Goal: Complete application form

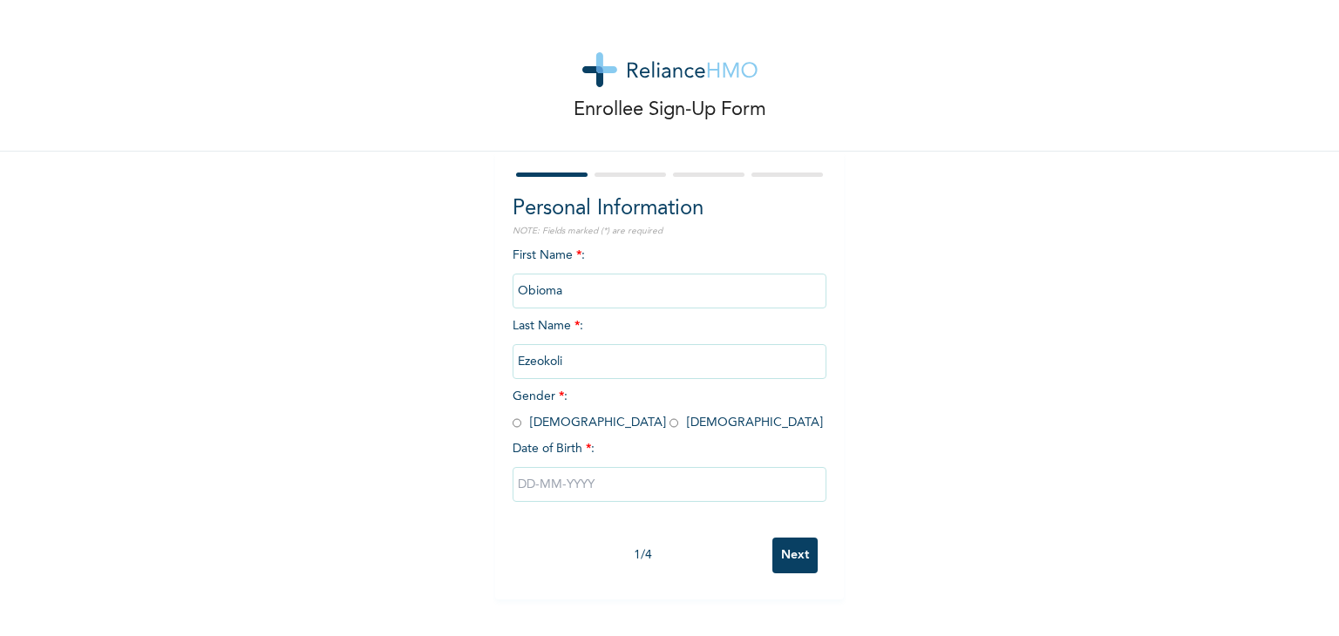
click at [543, 282] on input "Obioma" at bounding box center [670, 291] width 314 height 35
click at [670, 419] on input "radio" at bounding box center [674, 423] width 9 height 17
radio input "true"
click at [527, 486] on input "text" at bounding box center [670, 484] width 314 height 35
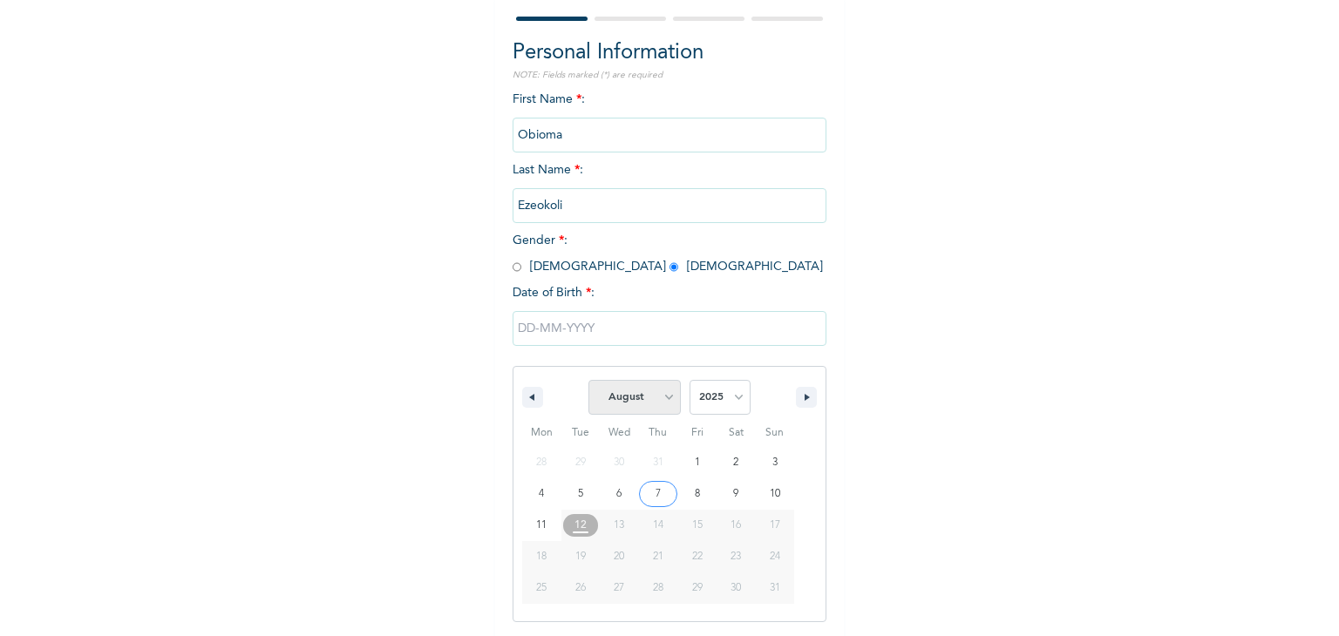
click at [653, 408] on select "January February March April May June July August September October November De…" at bounding box center [634, 397] width 92 height 35
click at [588, 380] on select "January February March April May June July August September October November De…" at bounding box center [634, 397] width 92 height 35
select select "7"
click at [720, 395] on select "2025 2024 2023 2022 2021 2020 2019 2018 2017 2016 2015 2014 2013 2012 2011 2010…" at bounding box center [720, 397] width 61 height 35
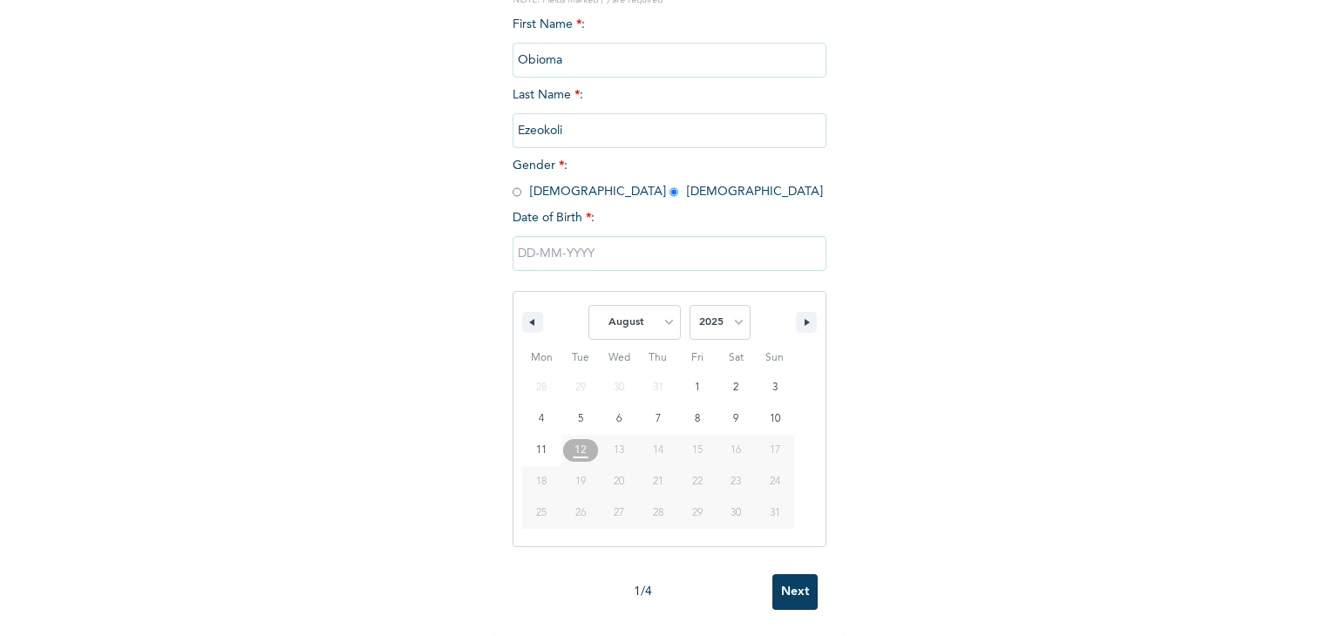
click at [795, 581] on div "1 / 4 Next" at bounding box center [670, 592] width 314 height 53
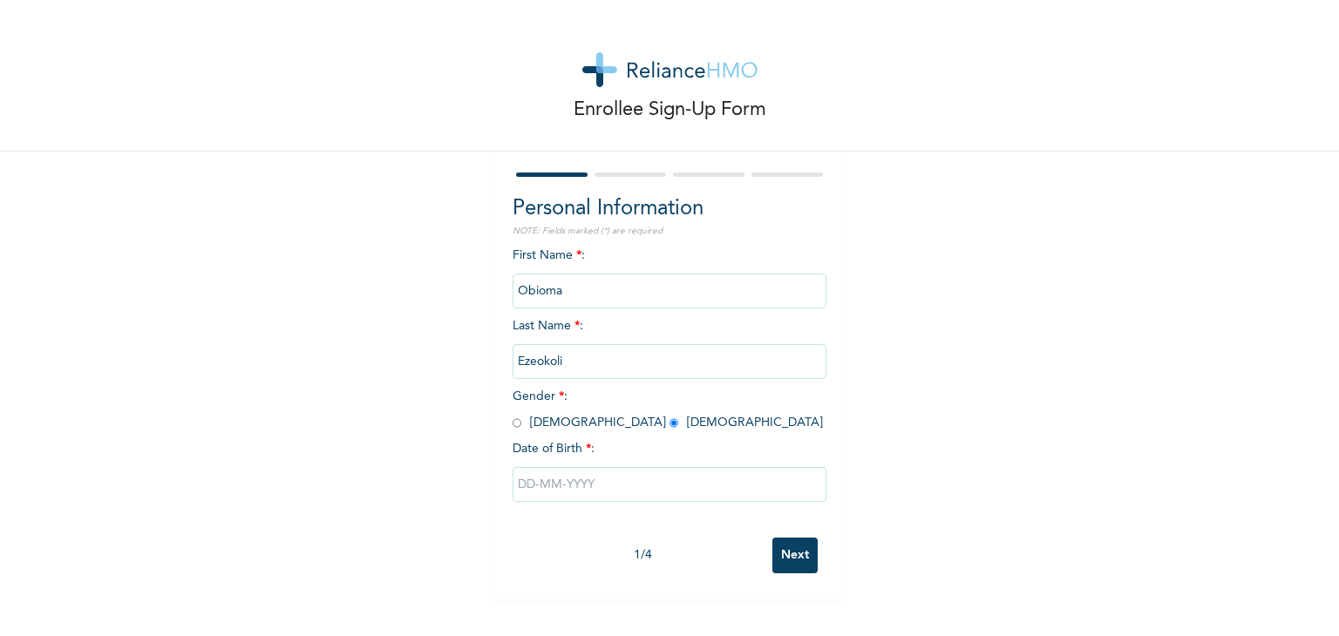
click at [795, 553] on input "Next" at bounding box center [794, 556] width 45 height 36
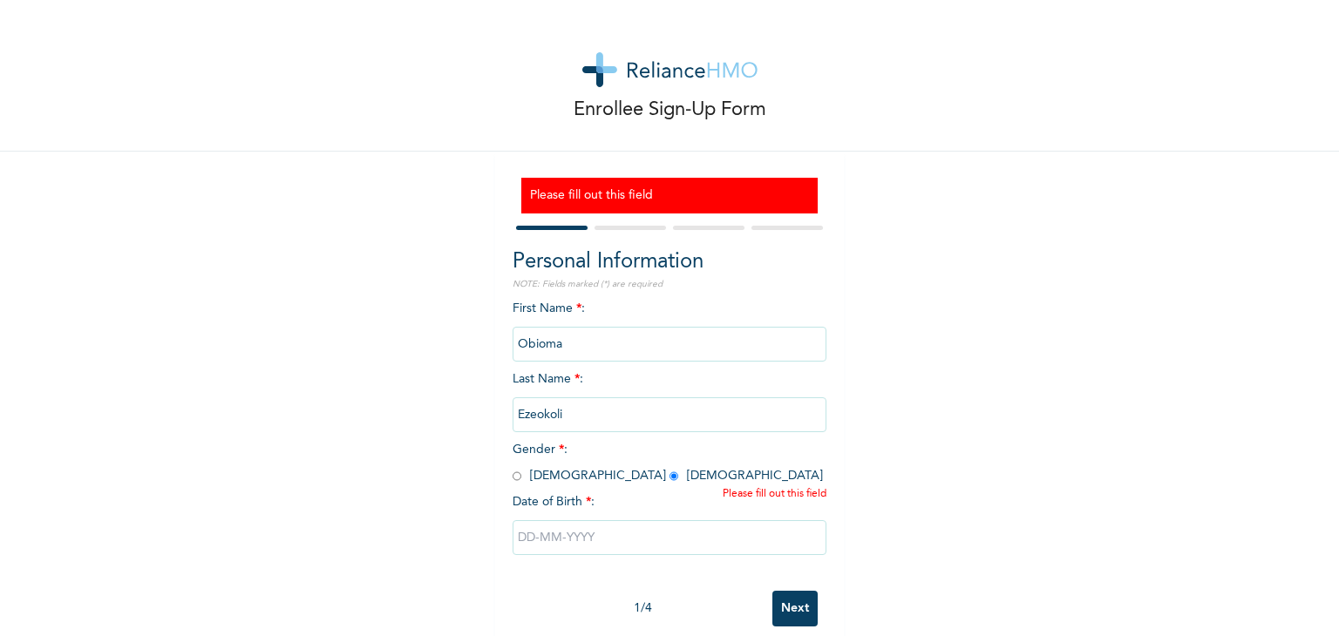
scroll to position [30, 0]
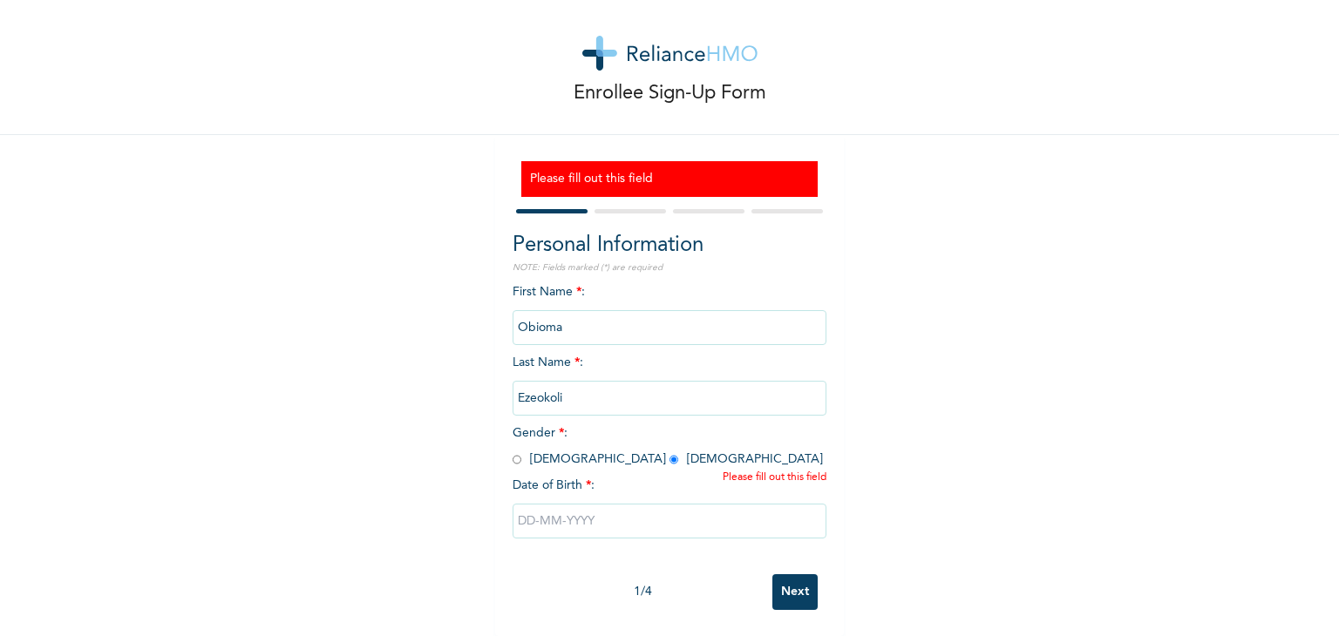
click at [516, 504] on input "text" at bounding box center [670, 521] width 314 height 35
select select "7"
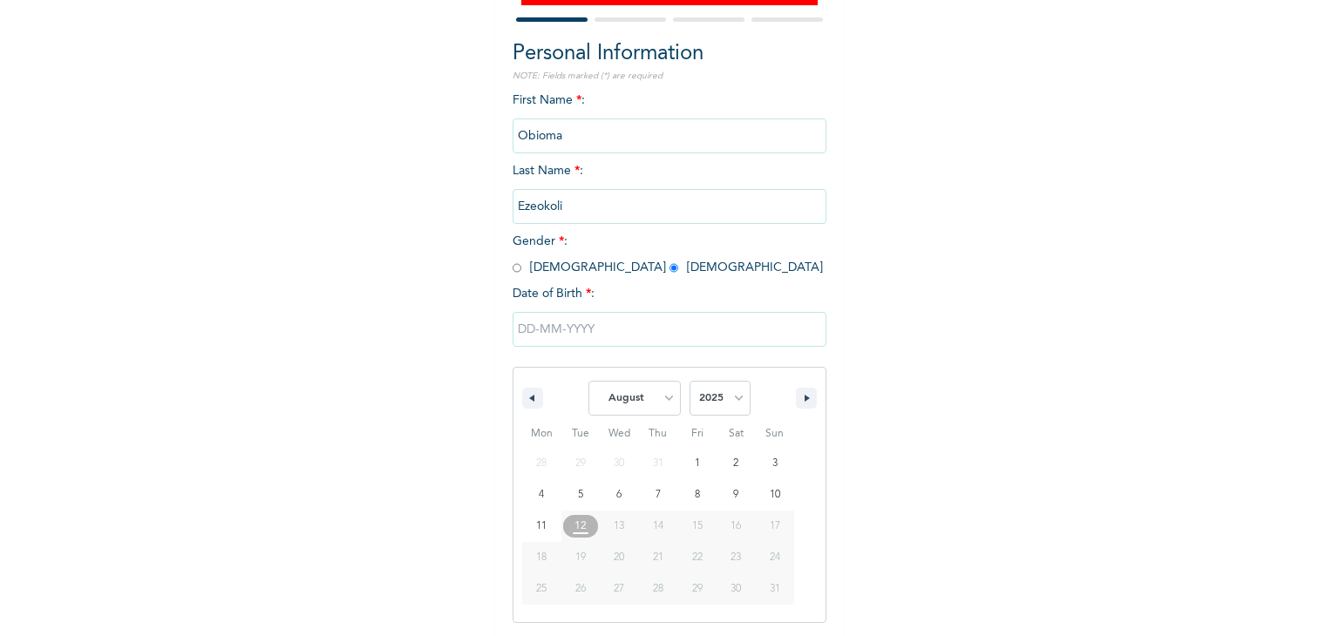
scroll to position [209, 0]
click at [711, 398] on select "2025 2024 2023 2022 2021 2020 2019 2018 2017 2016 2015 2014 2013 2012 2011 2010…" at bounding box center [720, 397] width 61 height 35
select select "1998"
click at [690, 381] on select "2025 2024 2023 2022 2021 2020 2019 2018 2017 2016 2015 2014 2013 2012 2011 2010…" at bounding box center [720, 397] width 61 height 35
click at [635, 393] on select "January February March April May June July August September October November De…" at bounding box center [634, 397] width 92 height 35
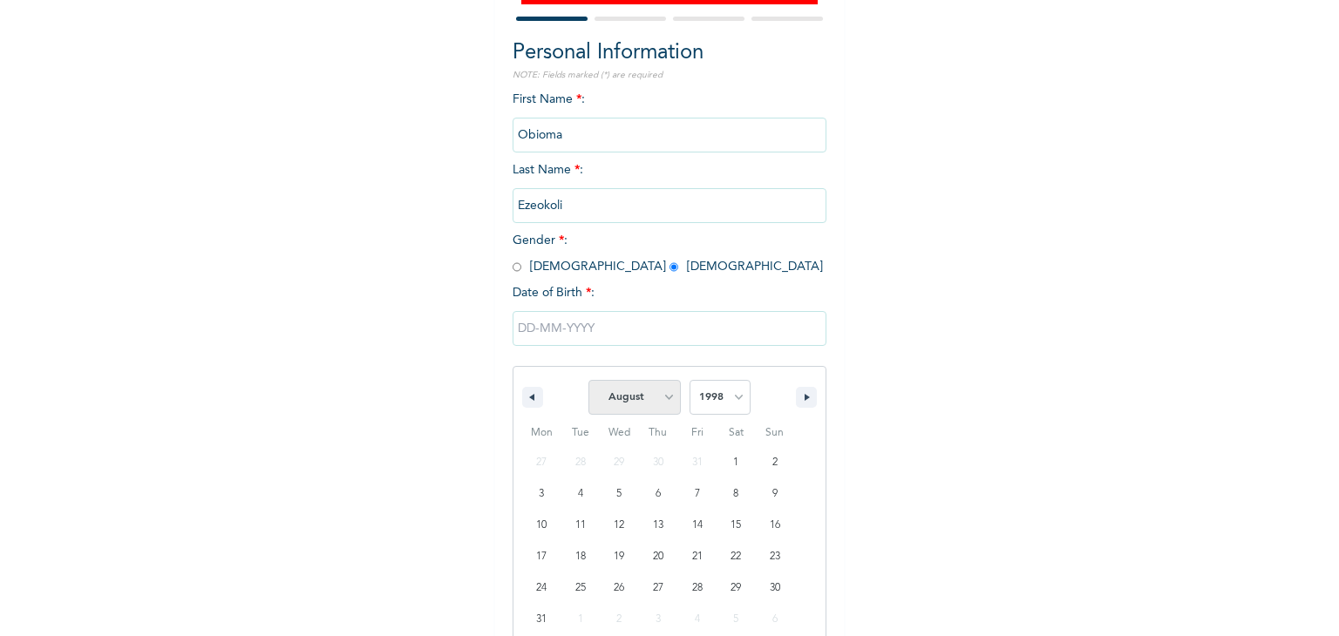
select select "10"
click at [588, 381] on select "January February March April May June July August September October November De…" at bounding box center [634, 397] width 92 height 35
type input "[DATE]"
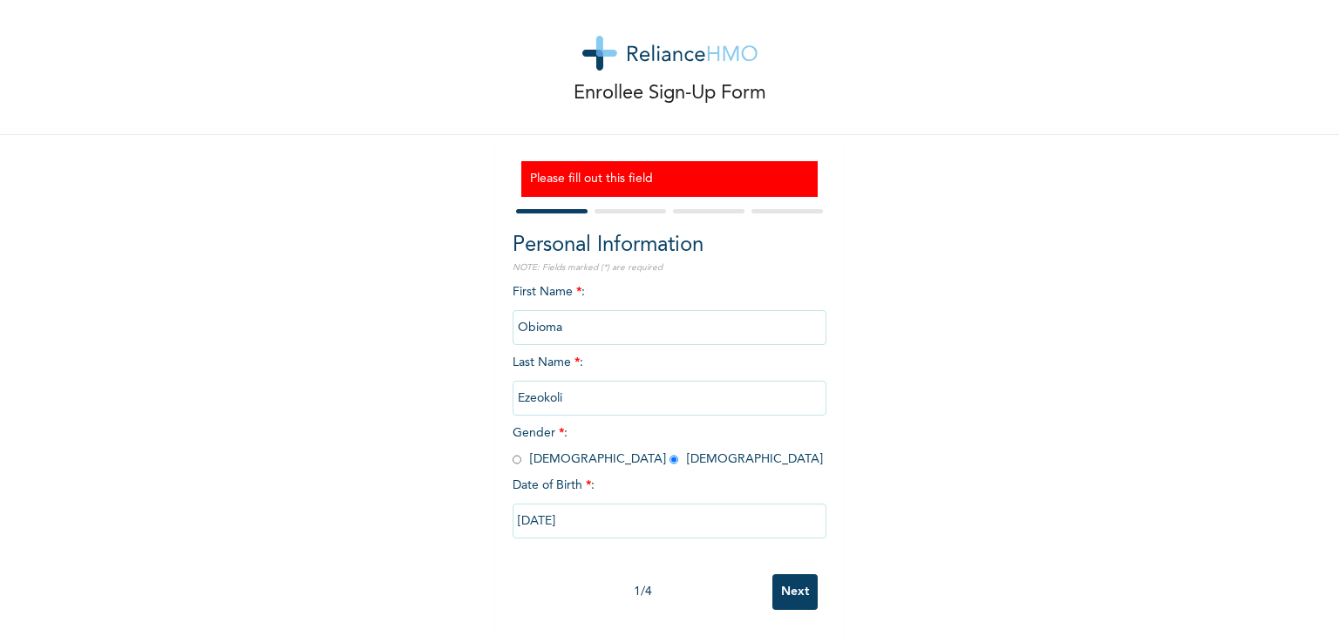
scroll to position [30, 0]
click at [781, 579] on input "Next" at bounding box center [794, 593] width 45 height 36
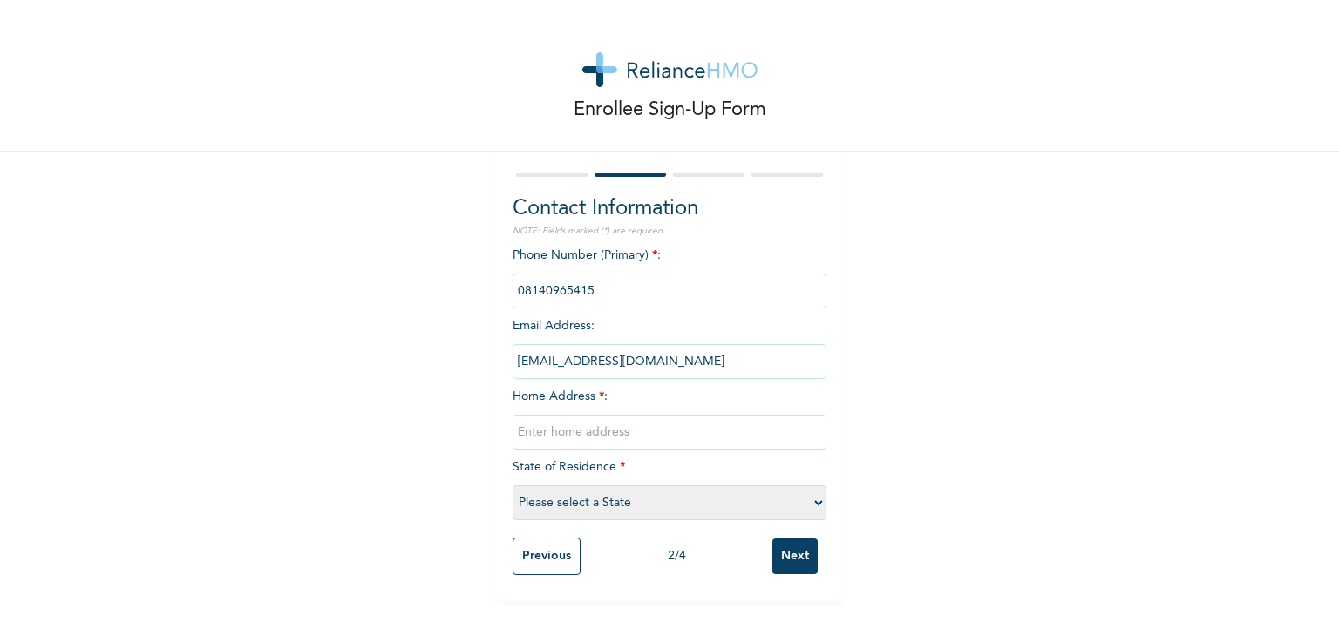
scroll to position [0, 0]
click at [544, 430] on input "text" at bounding box center [670, 432] width 314 height 35
type input "[GEOGRAPHIC_DATA], [PERSON_NAME] Estate Abulegba"
click at [729, 508] on select "Please select a State [PERSON_NAME] (FCT) [PERSON_NAME] Ibom [GEOGRAPHIC_DATA] …" at bounding box center [670, 503] width 314 height 35
select select "25"
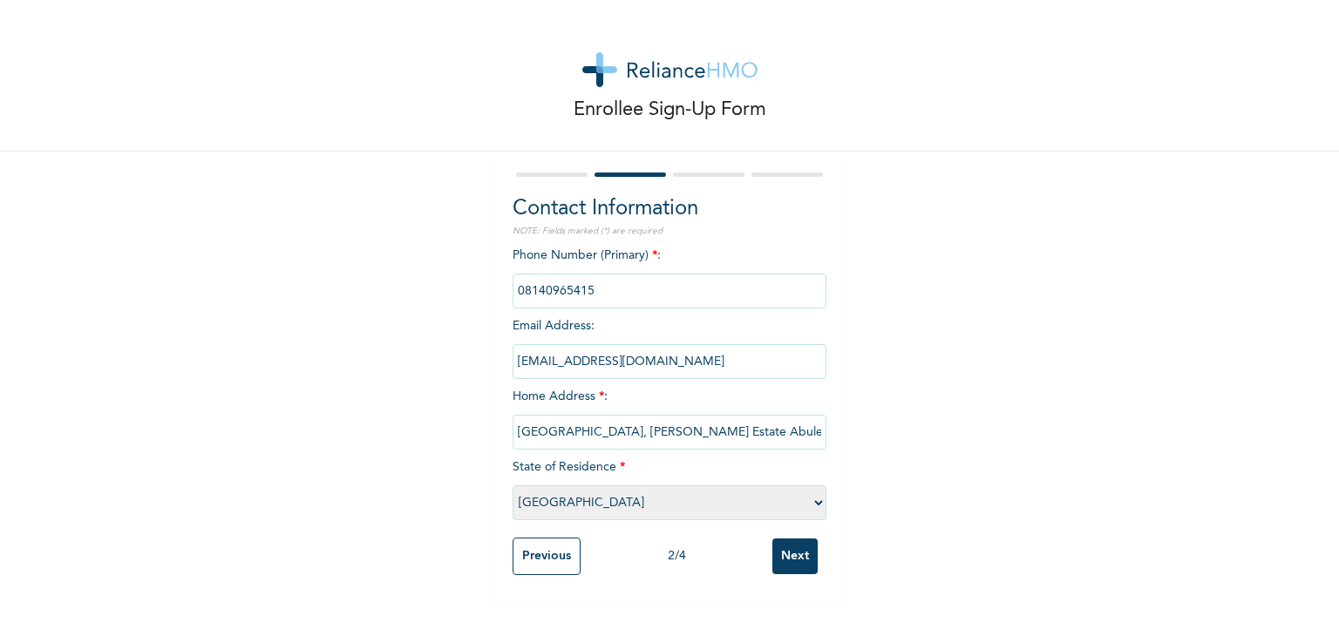
click at [513, 486] on select "Please select a State [PERSON_NAME] (FCT) [PERSON_NAME] Ibom [GEOGRAPHIC_DATA] …" at bounding box center [670, 503] width 314 height 35
click at [587, 385] on div "Phone Number (Primary) * : Email Address : [EMAIL_ADDRESS][DOMAIN_NAME] Home Ad…" at bounding box center [670, 388] width 314 height 282
click at [793, 557] on input "Next" at bounding box center [794, 557] width 45 height 36
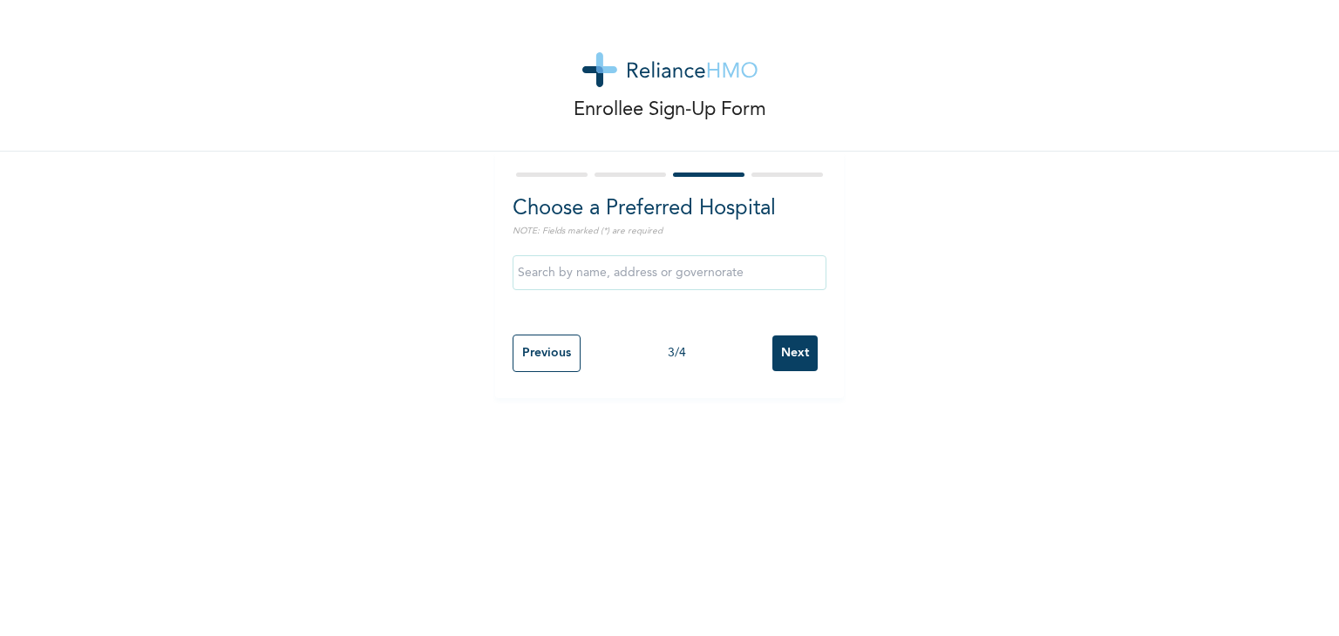
click at [645, 277] on input "text" at bounding box center [670, 272] width 314 height 35
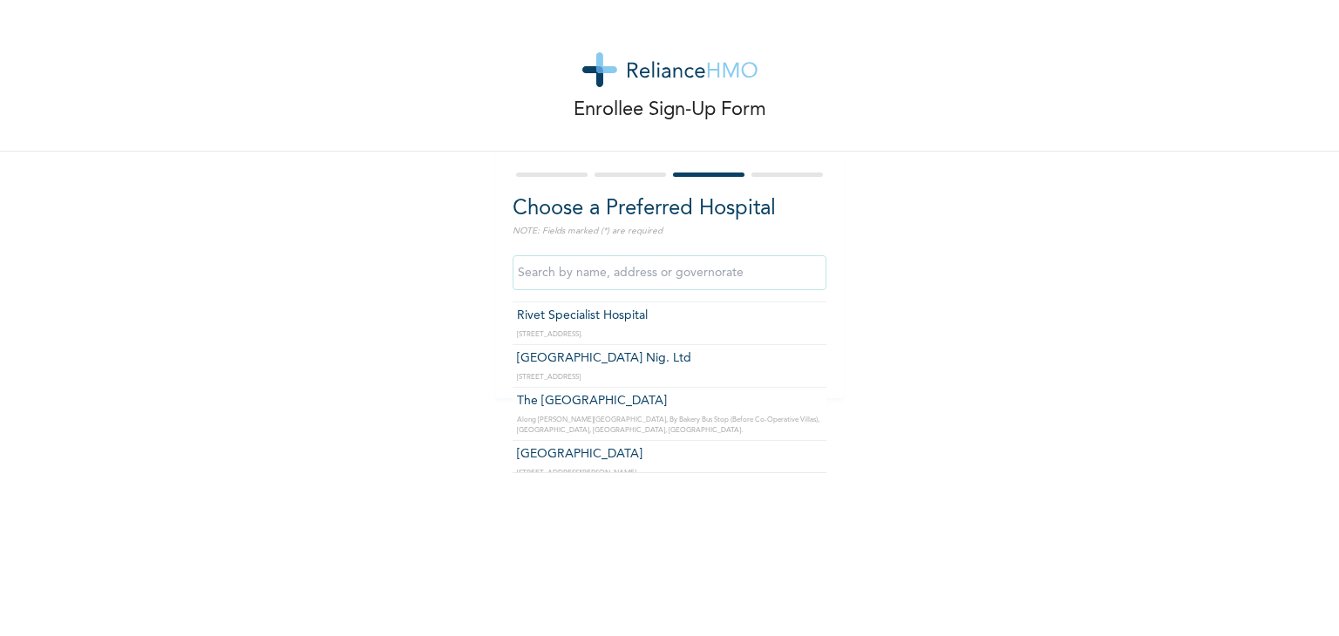
scroll to position [1831, 0]
